Goal: Transaction & Acquisition: Purchase product/service

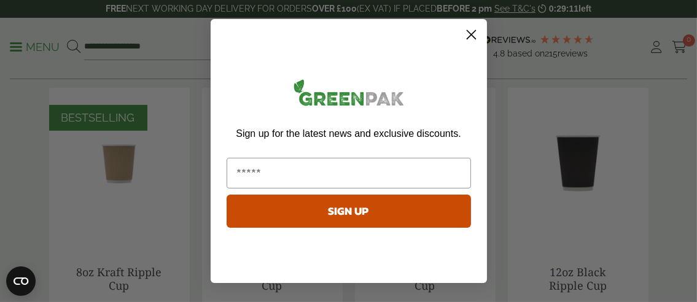
scroll to position [675, 0]
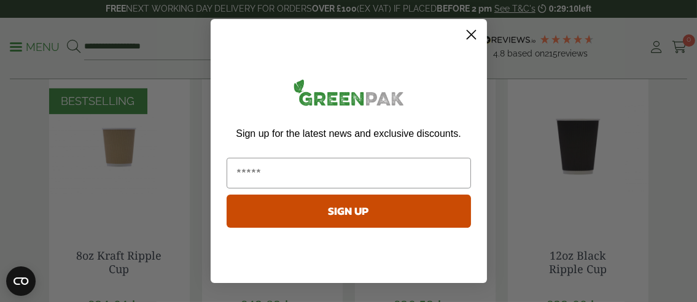
click at [473, 34] on circle "Close dialog" at bounding box center [470, 35] width 20 height 20
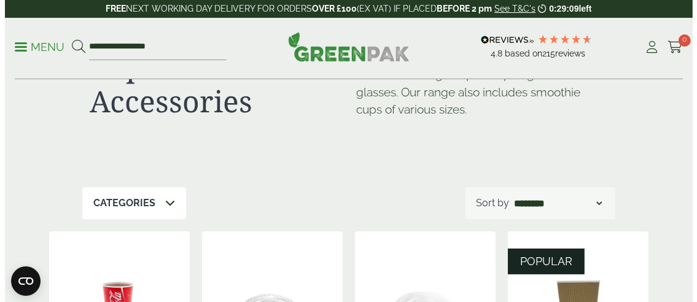
scroll to position [0, 0]
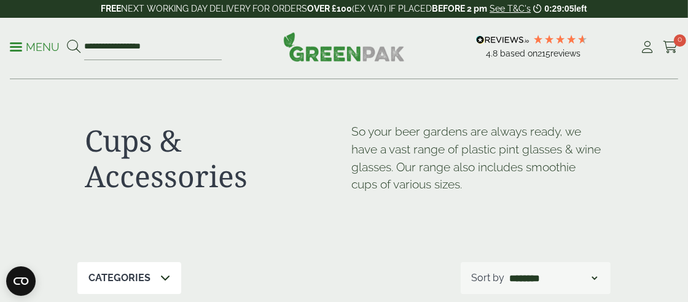
click at [14, 47] on span at bounding box center [16, 47] width 12 height 2
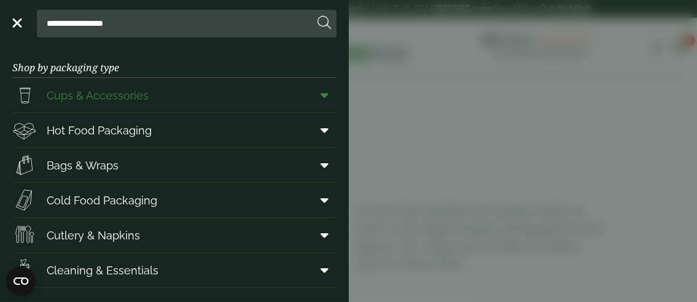
click at [321, 93] on icon at bounding box center [325, 95] width 8 height 12
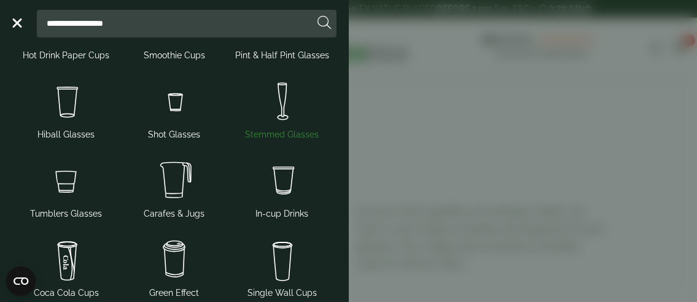
scroll to position [61, 0]
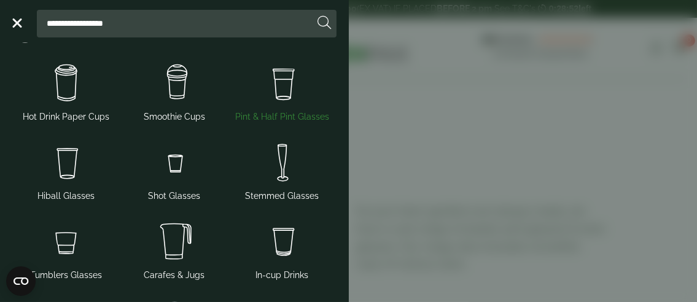
click at [284, 88] on img at bounding box center [282, 83] width 98 height 49
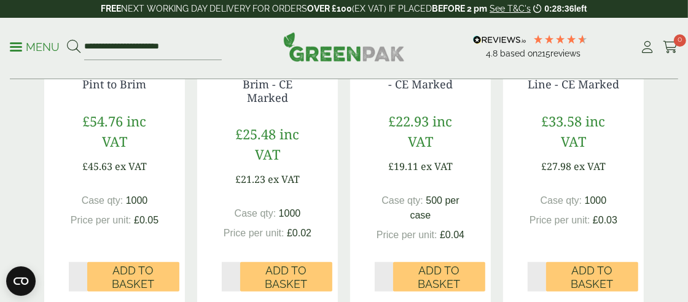
scroll to position [491, 0]
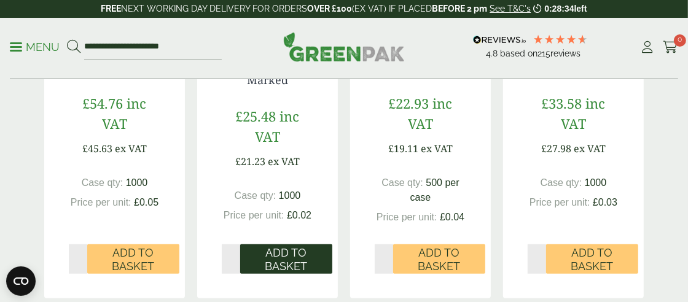
click at [278, 256] on span "Add to Basket" at bounding box center [286, 259] width 75 height 26
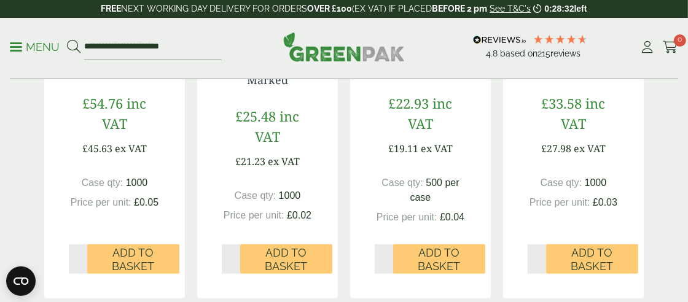
scroll to position [430, 0]
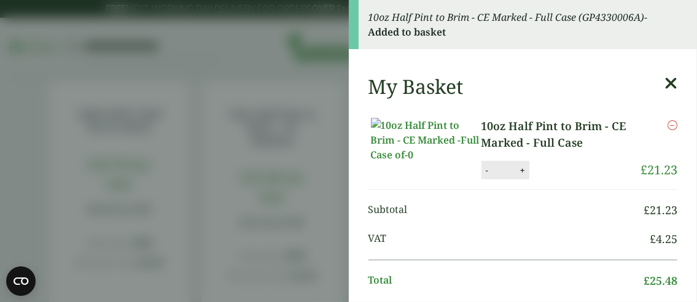
click at [664, 84] on icon at bounding box center [670, 83] width 13 height 17
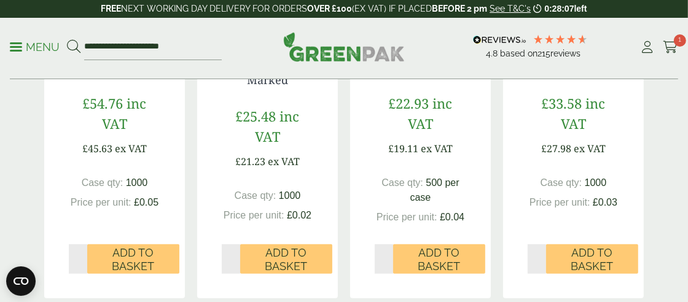
scroll to position [552, 0]
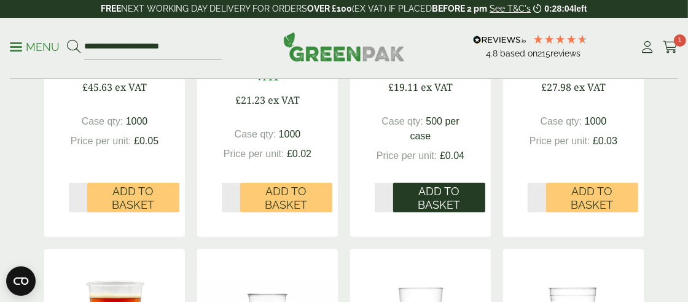
click at [440, 190] on span "Add to Basket" at bounding box center [439, 198] width 75 height 26
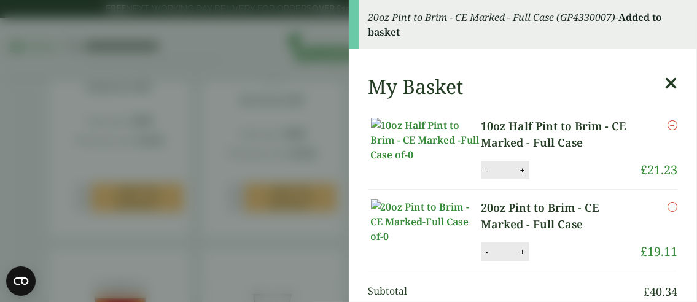
click at [303, 112] on aside "20oz Pint to Brim - CE Marked - Full Case (GP4330007) - Added to basket My Bask…" at bounding box center [348, 151] width 697 height 302
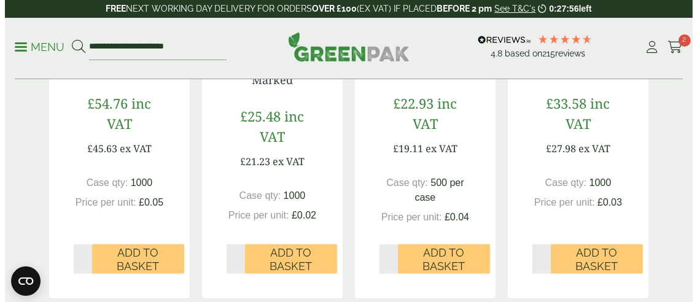
scroll to position [430, 0]
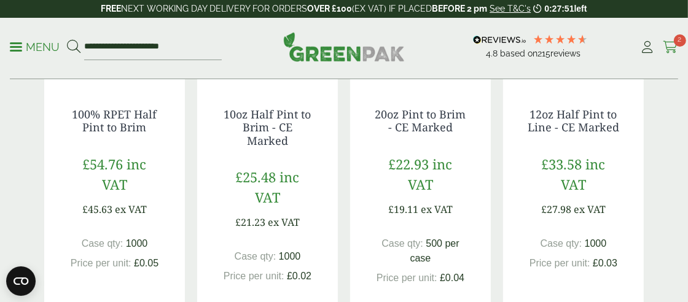
click at [675, 42] on span "2" at bounding box center [680, 40] width 12 height 12
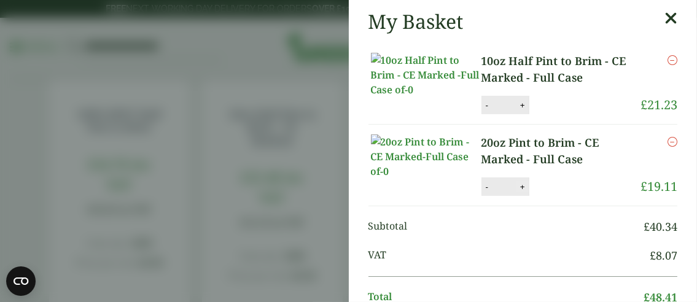
click at [516, 187] on button "+" at bounding box center [522, 187] width 12 height 10
type input "*"
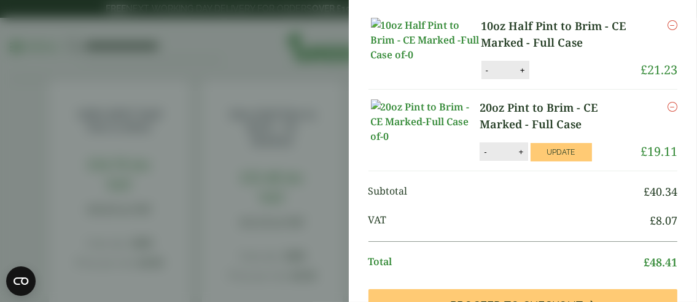
scroll to position [61, 0]
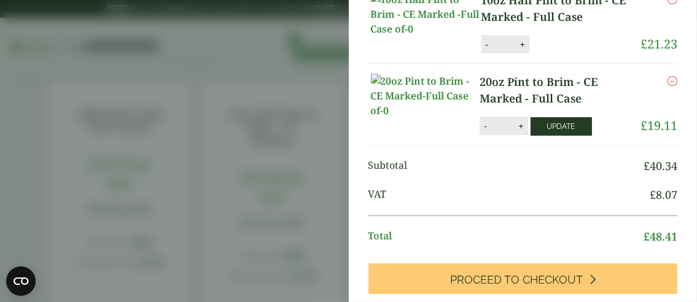
click at [530, 126] on button "Update" at bounding box center [560, 126] width 61 height 18
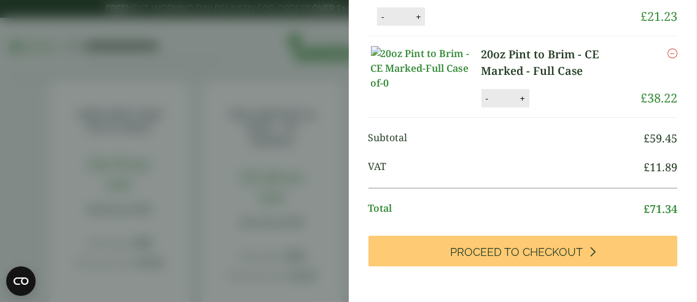
scroll to position [184, 0]
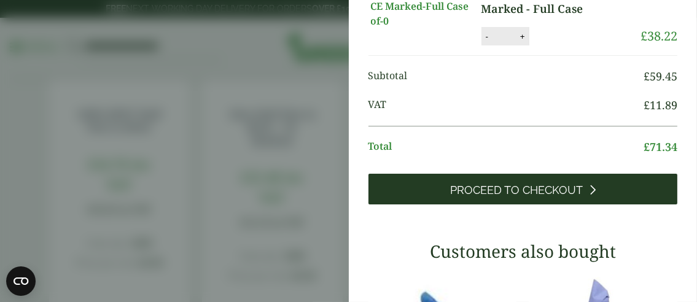
click at [495, 197] on span "Proceed to Checkout" at bounding box center [516, 191] width 133 height 14
